Goal: Information Seeking & Learning: Learn about a topic

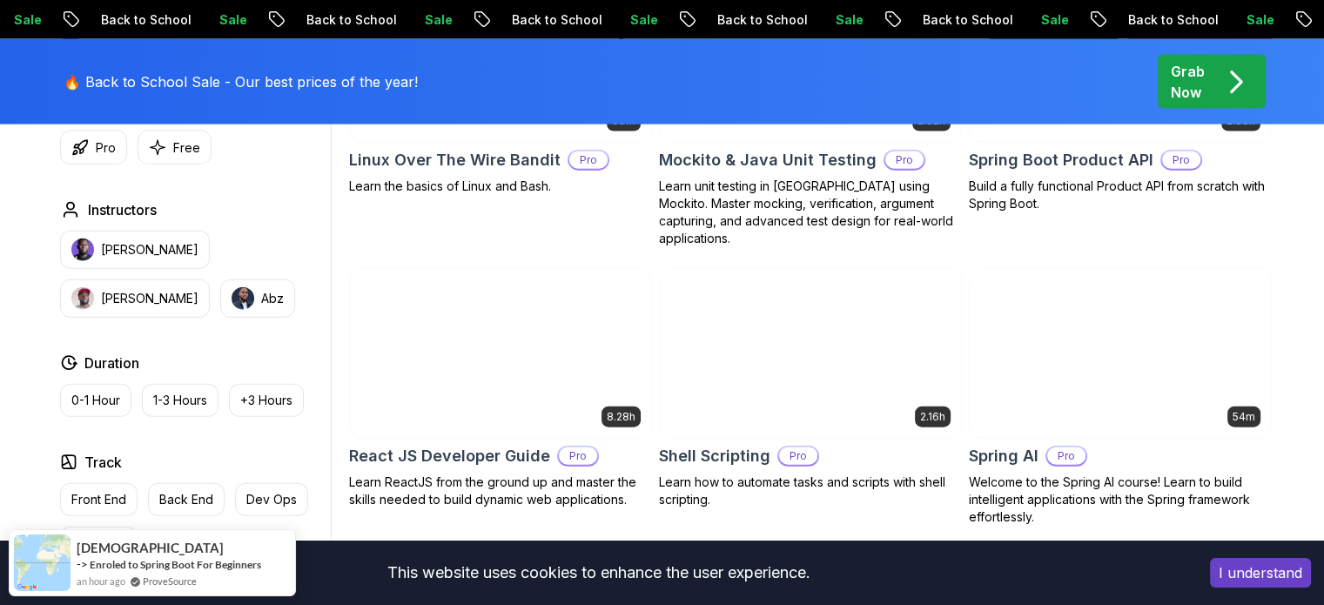
scroll to position [4266, 0]
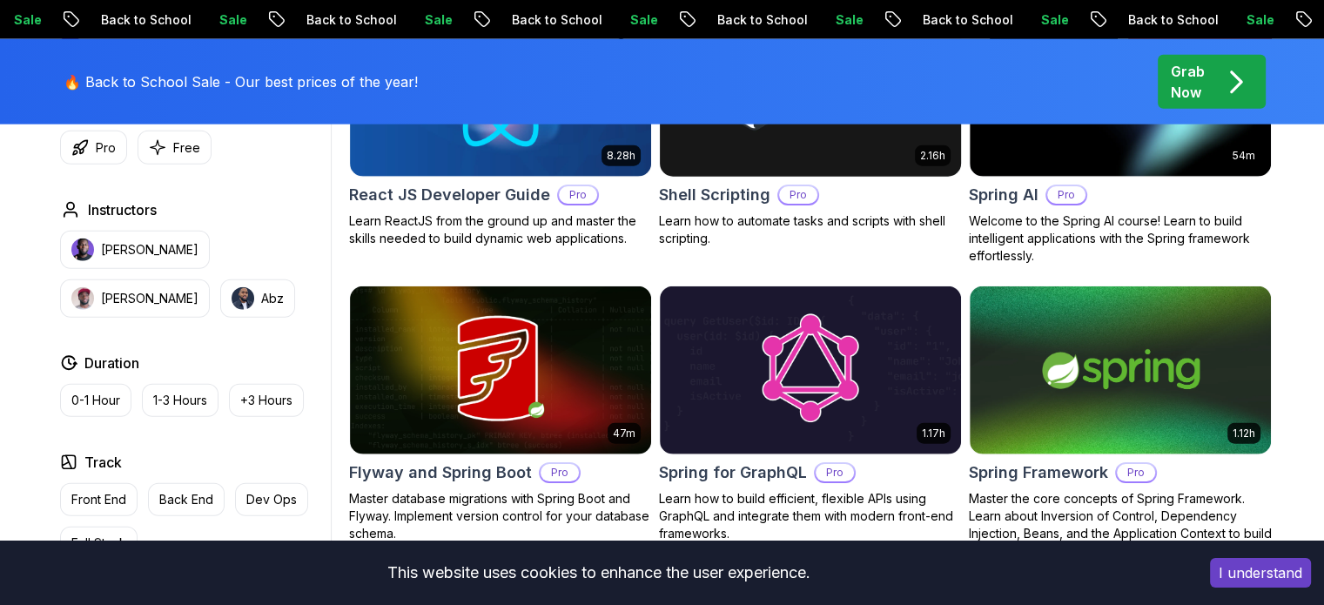
drag, startPoint x: 914, startPoint y: 156, endPoint x: 905, endPoint y: 163, distance: 11.8
click at [914, 156] on body "Sale Back to School Sale Back to School Sale Back to School Sale Back to School…" at bounding box center [662, 258] width 1324 height 9048
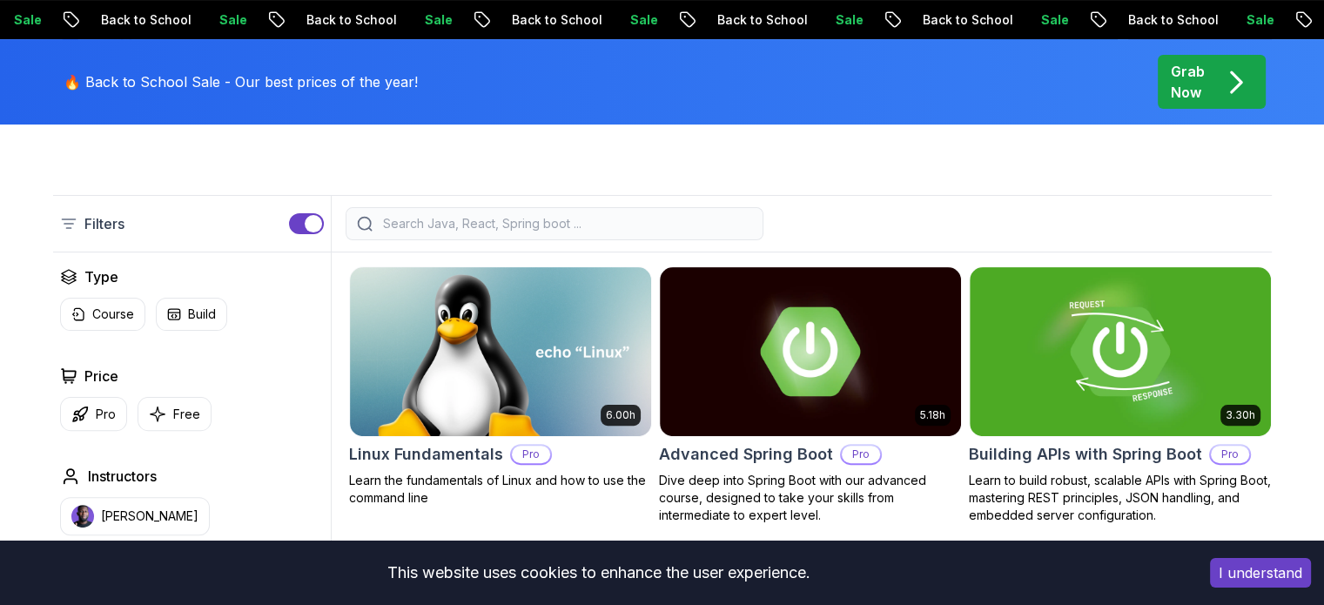
scroll to position [435, 0]
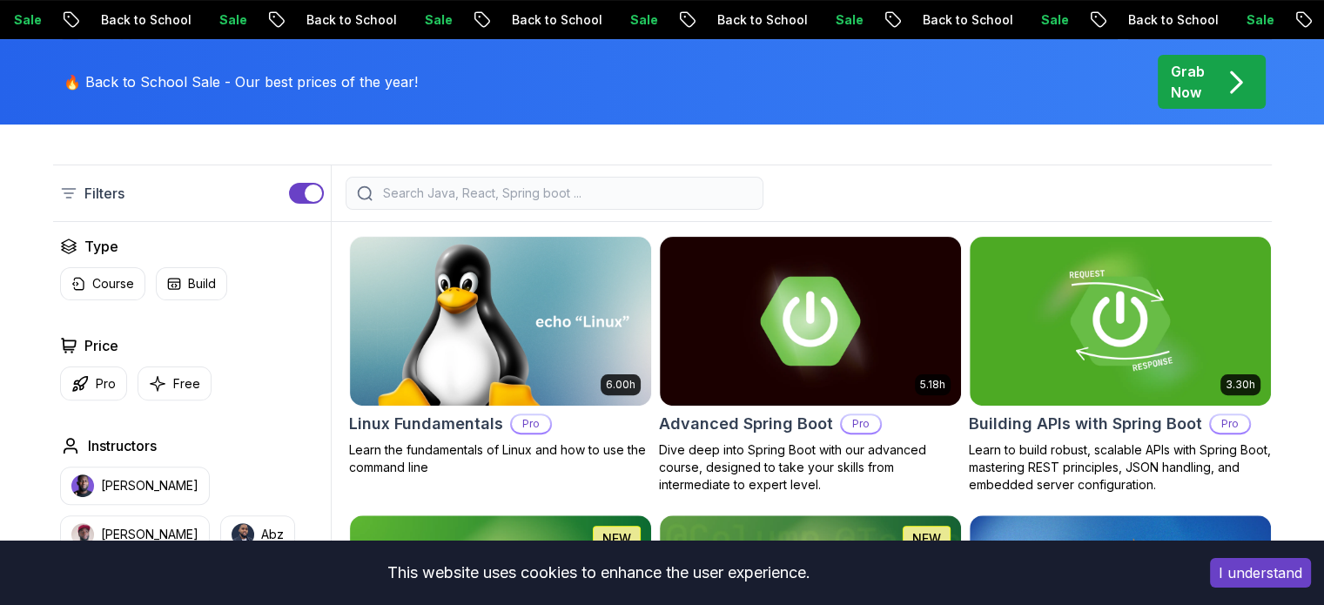
click at [456, 192] on input "search" at bounding box center [566, 193] width 373 height 17
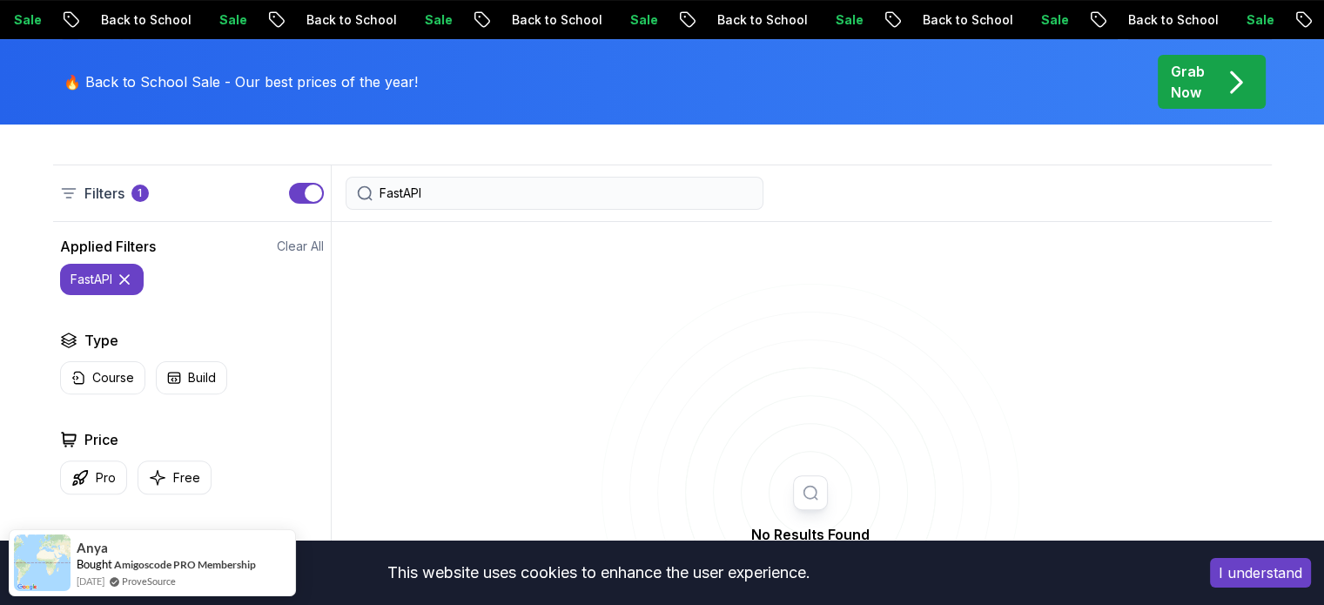
type input "FastAPI"
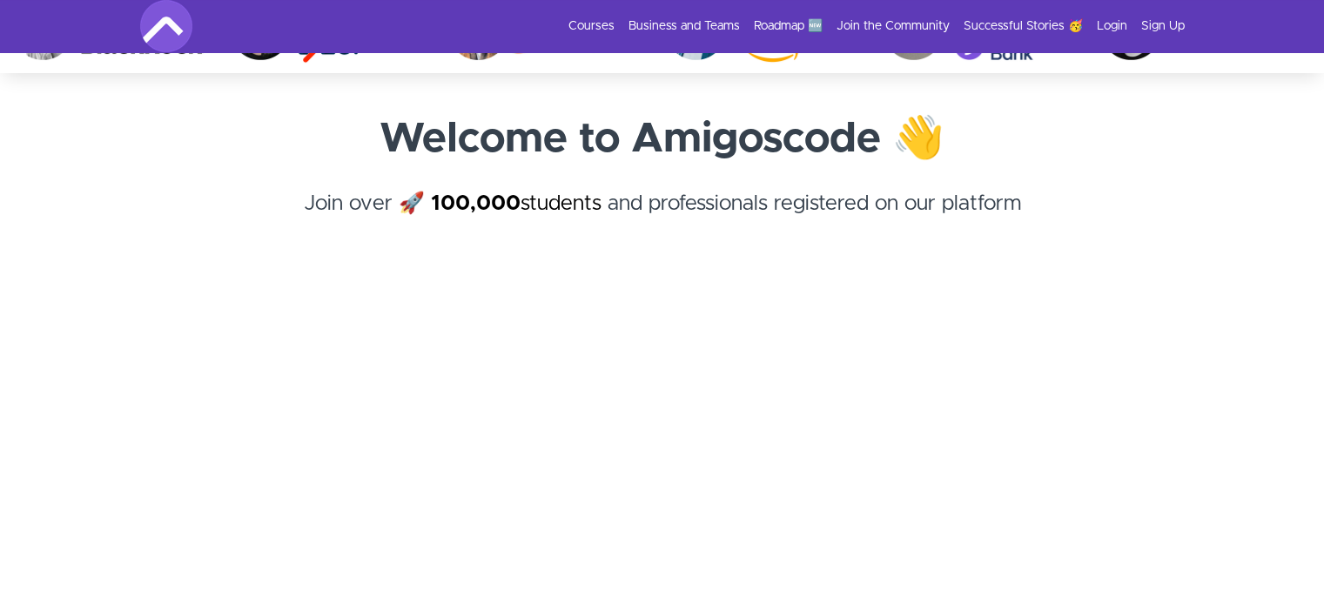
scroll to position [174, 0]
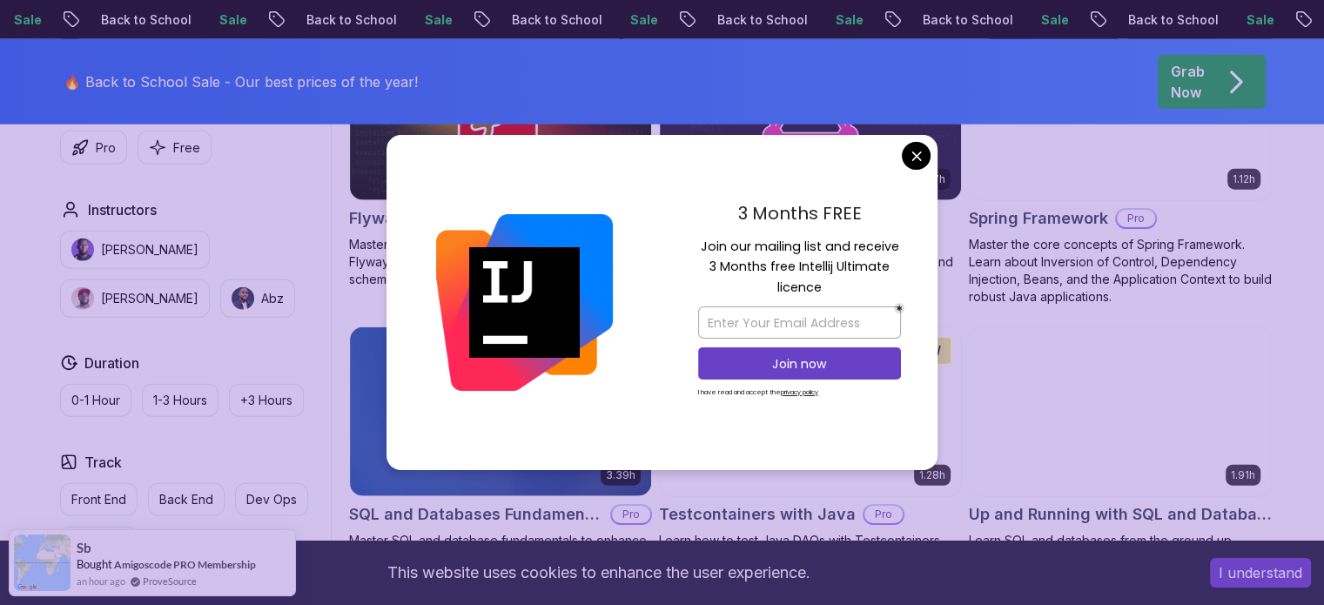
scroll to position [4973, 0]
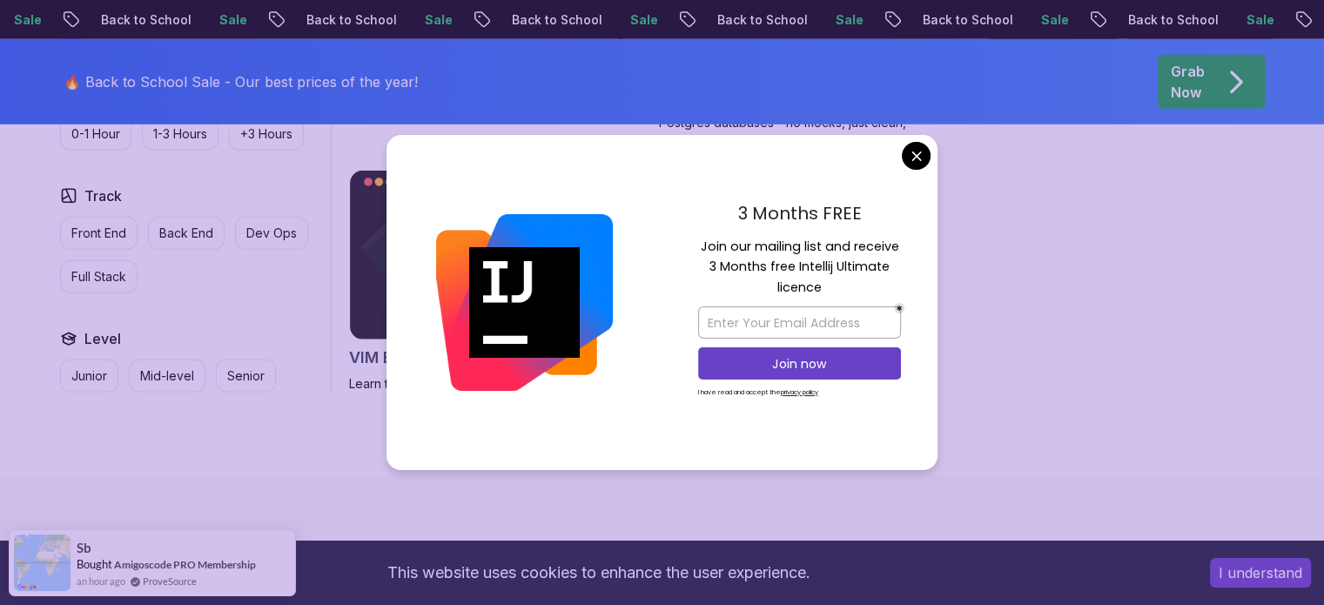
click at [912, 141] on div "3 Months FREE Join our mailing list and receive 3 Months free Intellij Ultimate…" at bounding box center [800, 303] width 276 height 336
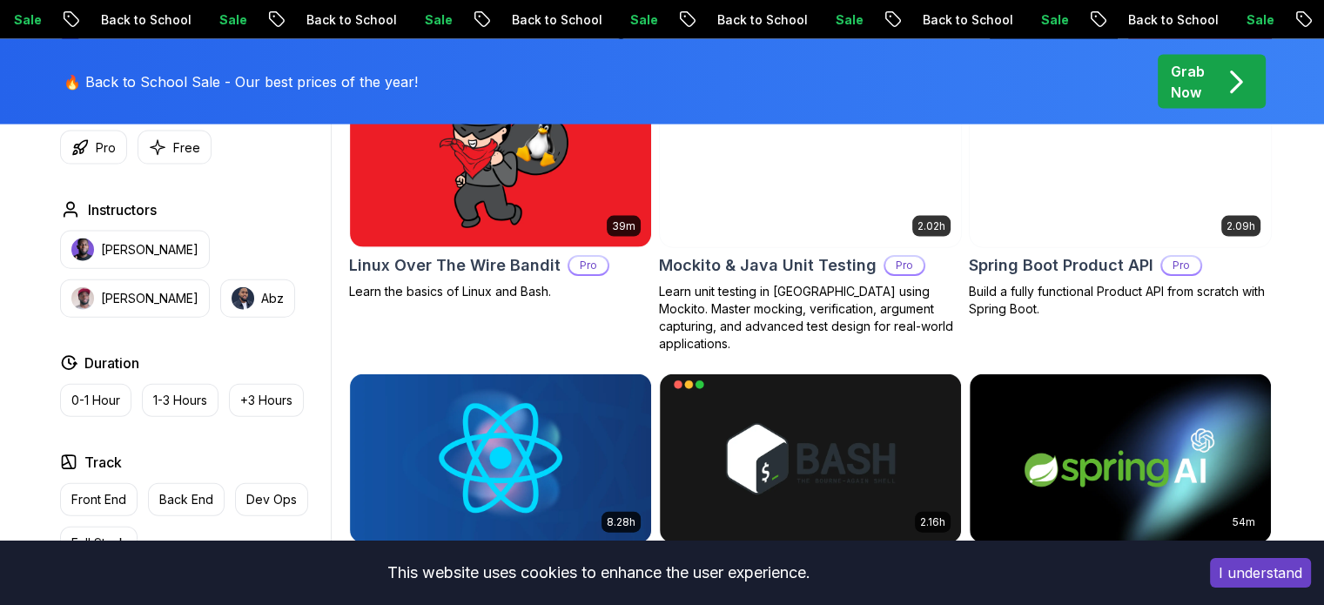
scroll to position [3824, 0]
